Goal: Task Accomplishment & Management: Complete application form

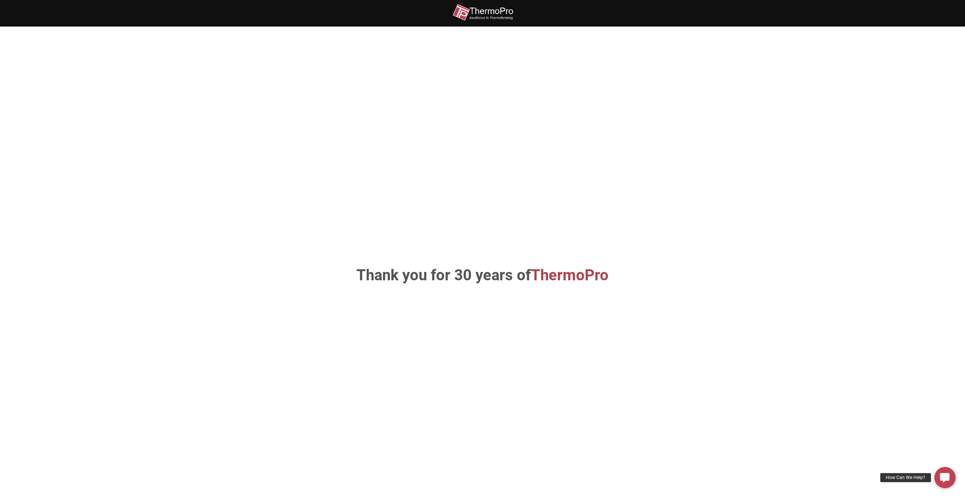
click at [477, 16] on img at bounding box center [483, 12] width 61 height 17
click at [495, 12] on img at bounding box center [483, 12] width 61 height 17
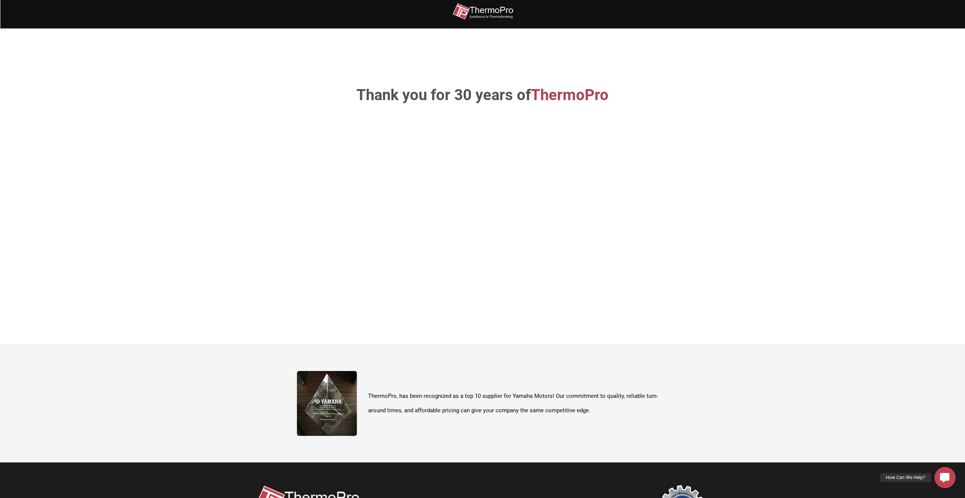
scroll to position [269, 0]
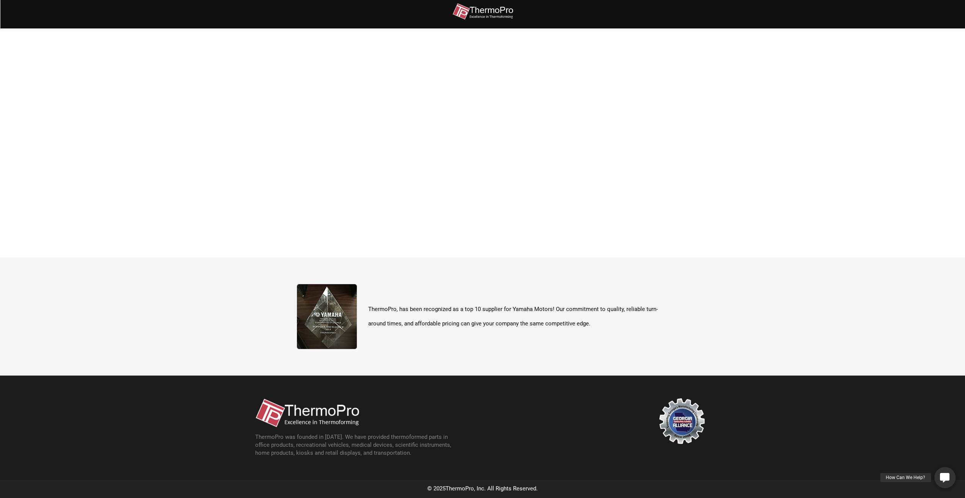
click at [954, 482] on link "How Can We Help?" at bounding box center [945, 477] width 21 height 21
click at [949, 479] on icon at bounding box center [944, 477] width 13 height 13
click at [945, 475] on icon at bounding box center [944, 477] width 9 height 9
click at [908, 433] on div "Request a Quote" at bounding box center [911, 435] width 45 height 9
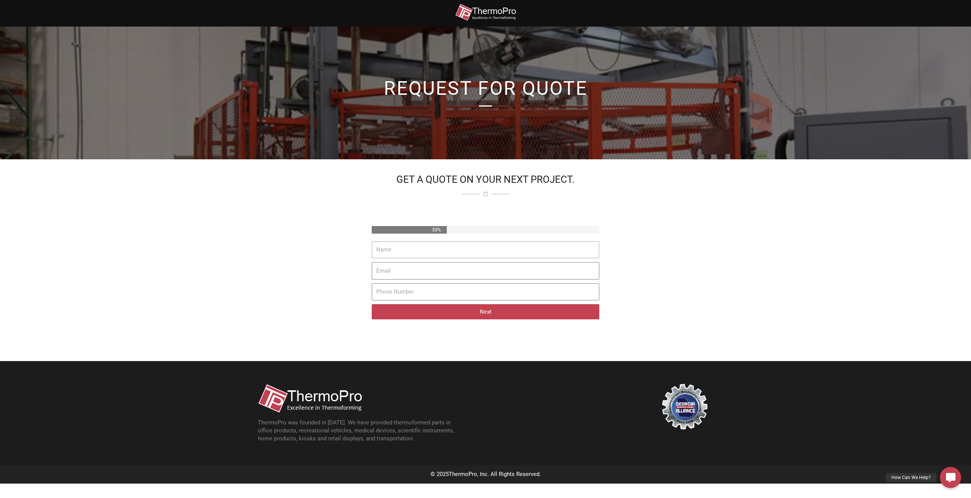
click at [442, 252] on input "Name" at bounding box center [486, 249] width 228 height 17
type input "Kyle Liu"
type input "kyleliu9999@gmail.com"
type input "7653376644"
drag, startPoint x: 436, startPoint y: 273, endPoint x: 289, endPoint y: 272, distance: 146.8
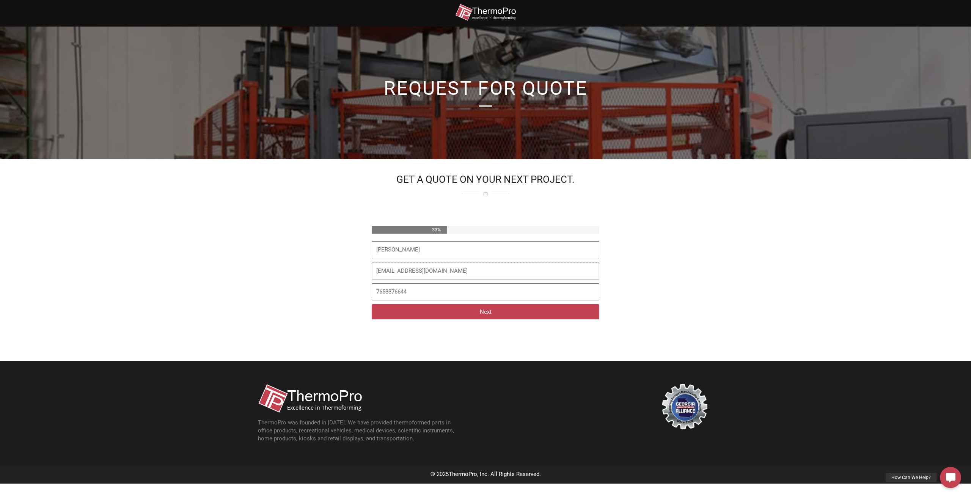
click at [292, 272] on div "GET A QUOTE ON YOUR NEXT PROJECT. 33% Name Kyle Liu Email kyleliu9999@gmail.com…" at bounding box center [485, 260] width 455 height 172
type input "kyleliu@yftech.com"
click at [442, 315] on button "Next" at bounding box center [486, 311] width 228 height 15
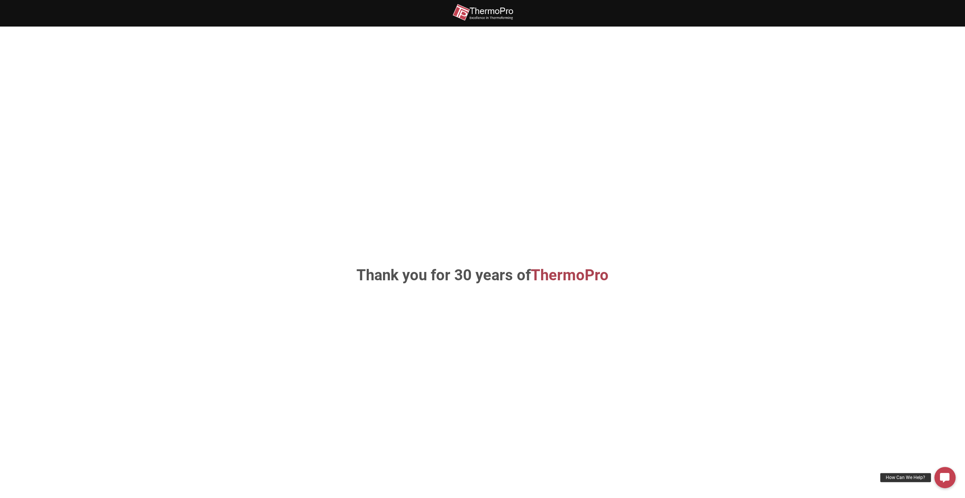
click at [490, 11] on img at bounding box center [483, 12] width 61 height 17
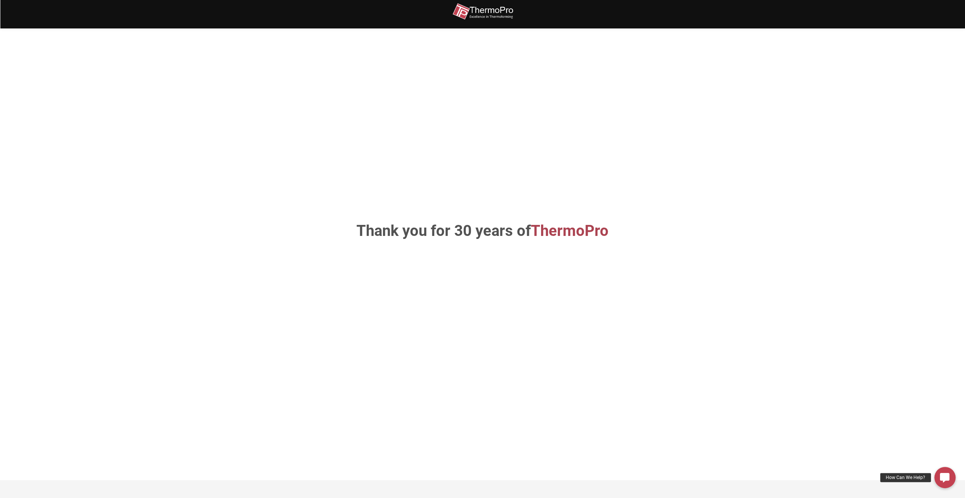
scroll to position [50, 0]
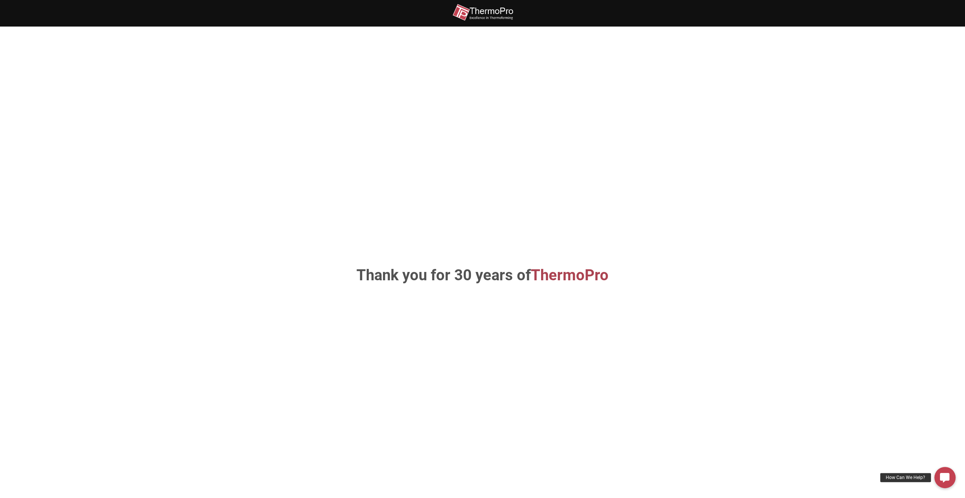
click at [493, 13] on img at bounding box center [483, 12] width 61 height 17
click at [935, 470] on section "Thank you for 30 years of ThermoPro" at bounding box center [482, 276] width 965 height 498
click at [938, 472] on link "How Can We Help?" at bounding box center [945, 477] width 21 height 21
click at [941, 456] on link "Need Assistance? Call Now!" at bounding box center [945, 455] width 16 height 16
